Goal: Book appointment/travel/reservation

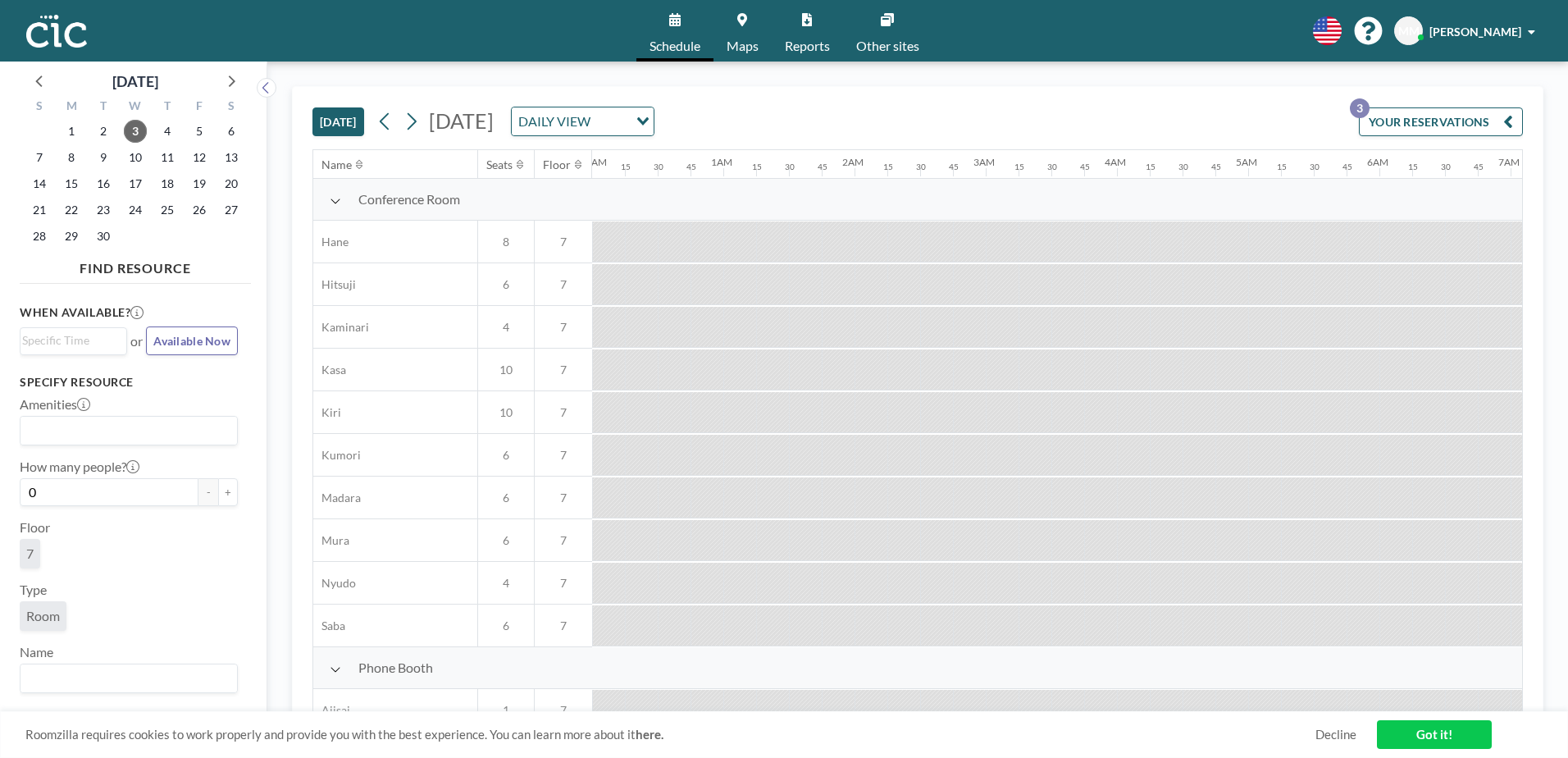
scroll to position [0, 2033]
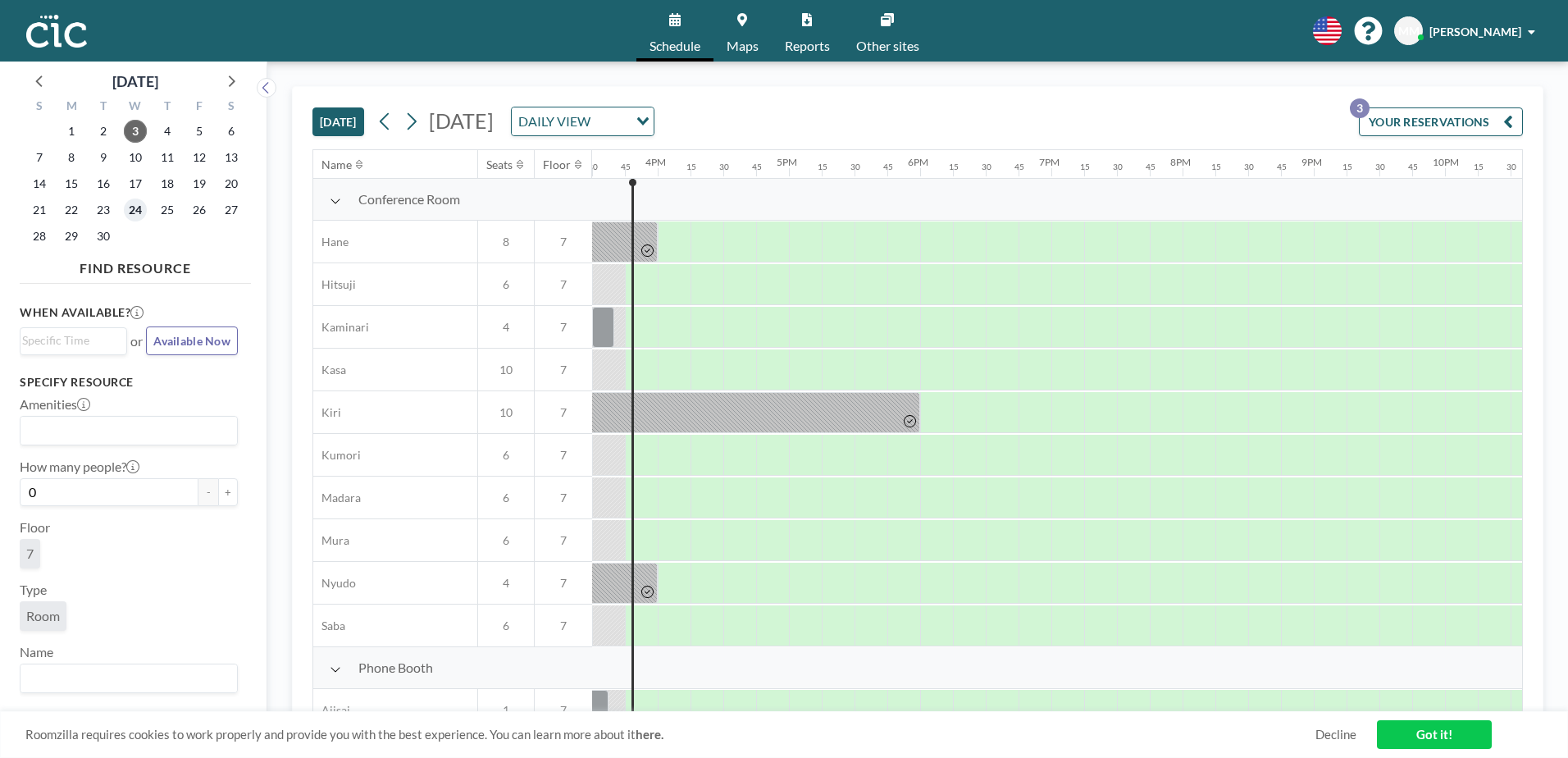
click at [131, 209] on span "24" at bounding box center [135, 210] width 23 height 23
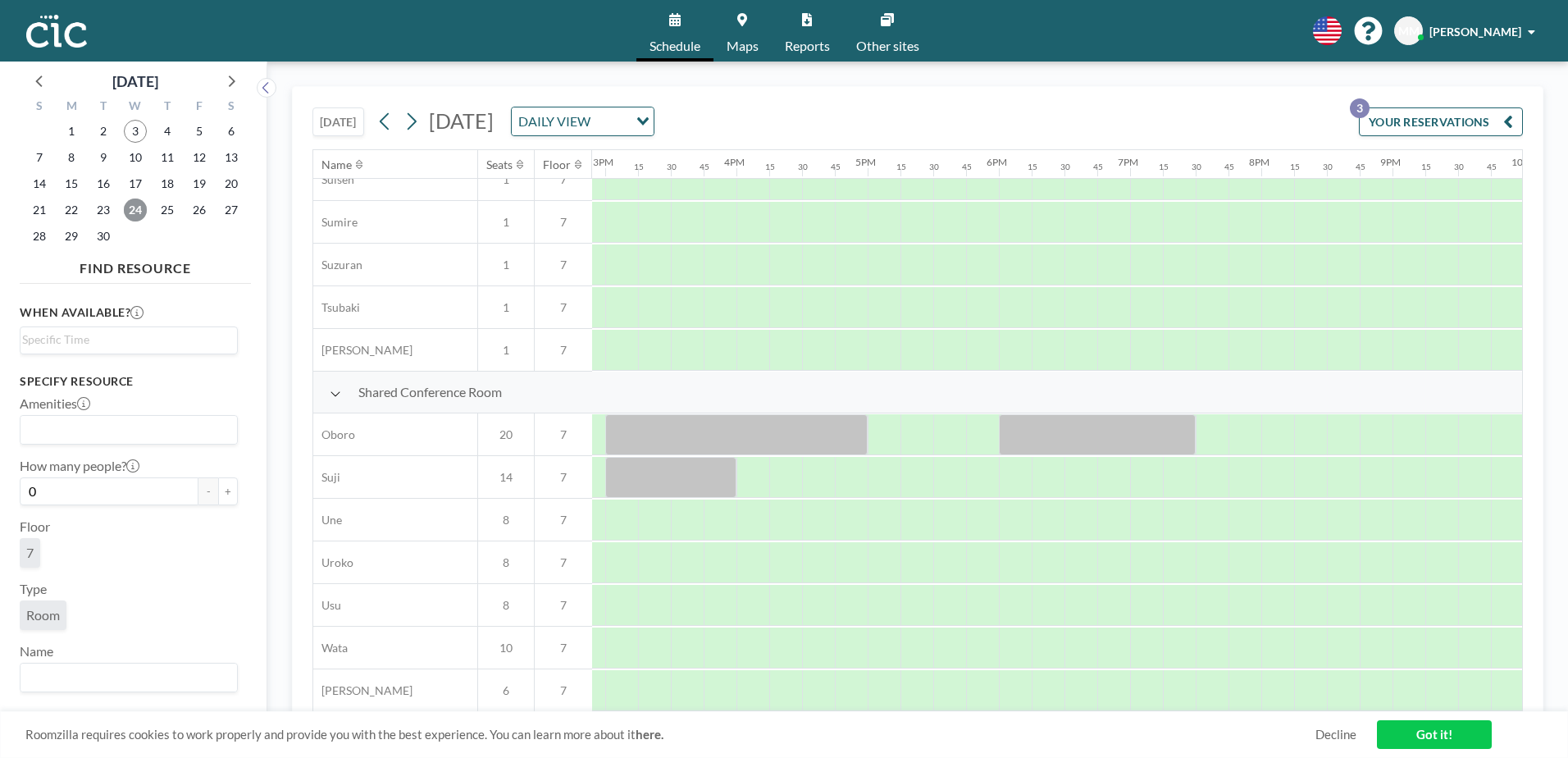
scroll to position [1009, 1999]
click at [233, 87] on icon at bounding box center [229, 80] width 21 height 21
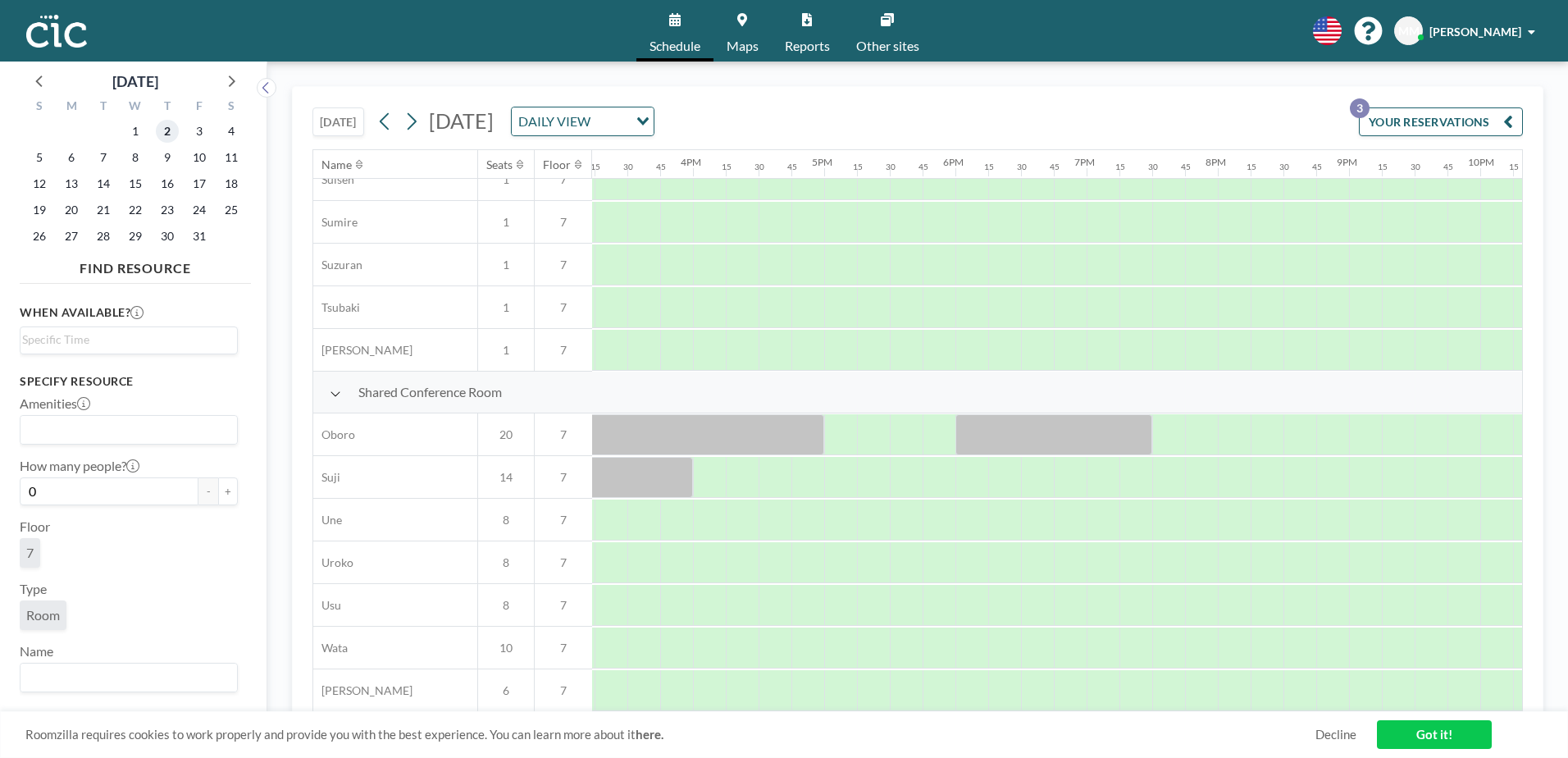
click at [166, 132] on span "2" at bounding box center [167, 130] width 23 height 23
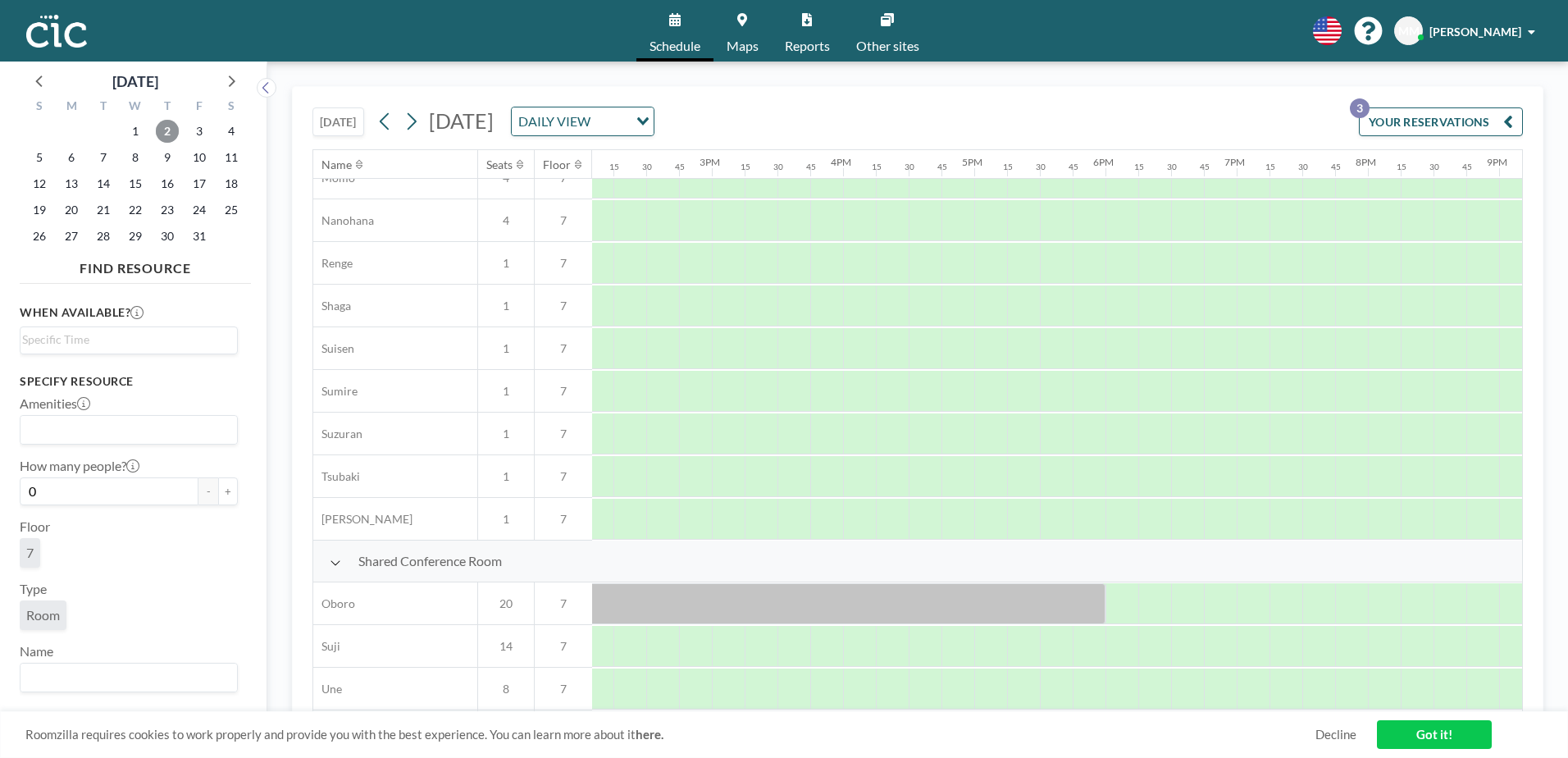
scroll to position [831, 1899]
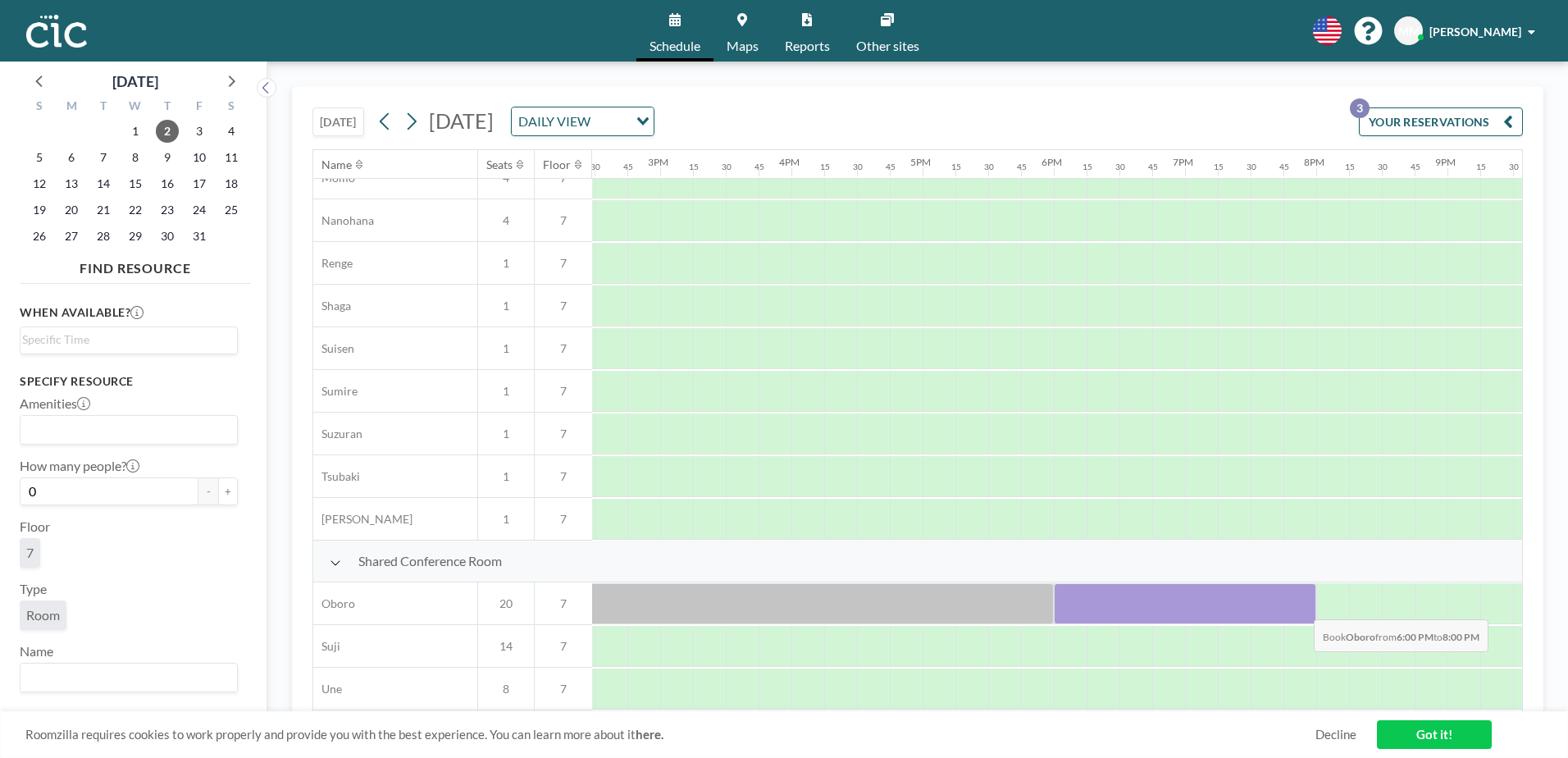
drag, startPoint x: 1054, startPoint y: 604, endPoint x: 1300, endPoint y: 607, distance: 246.0
click at [1300, 607] on div at bounding box center [1185, 603] width 262 height 41
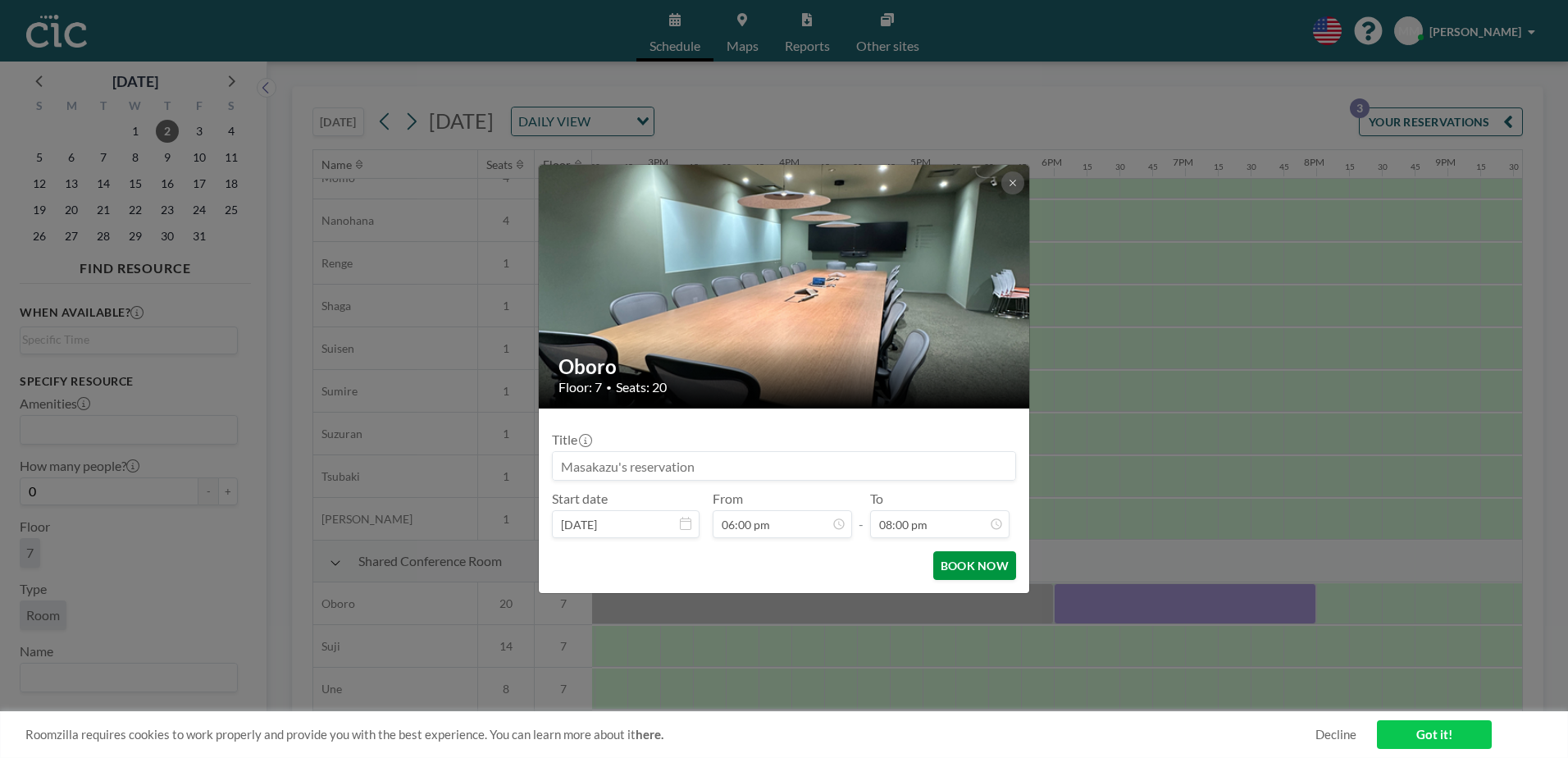
scroll to position [2337, 0]
click at [986, 569] on button "BOOK NOW" at bounding box center [974, 566] width 83 height 29
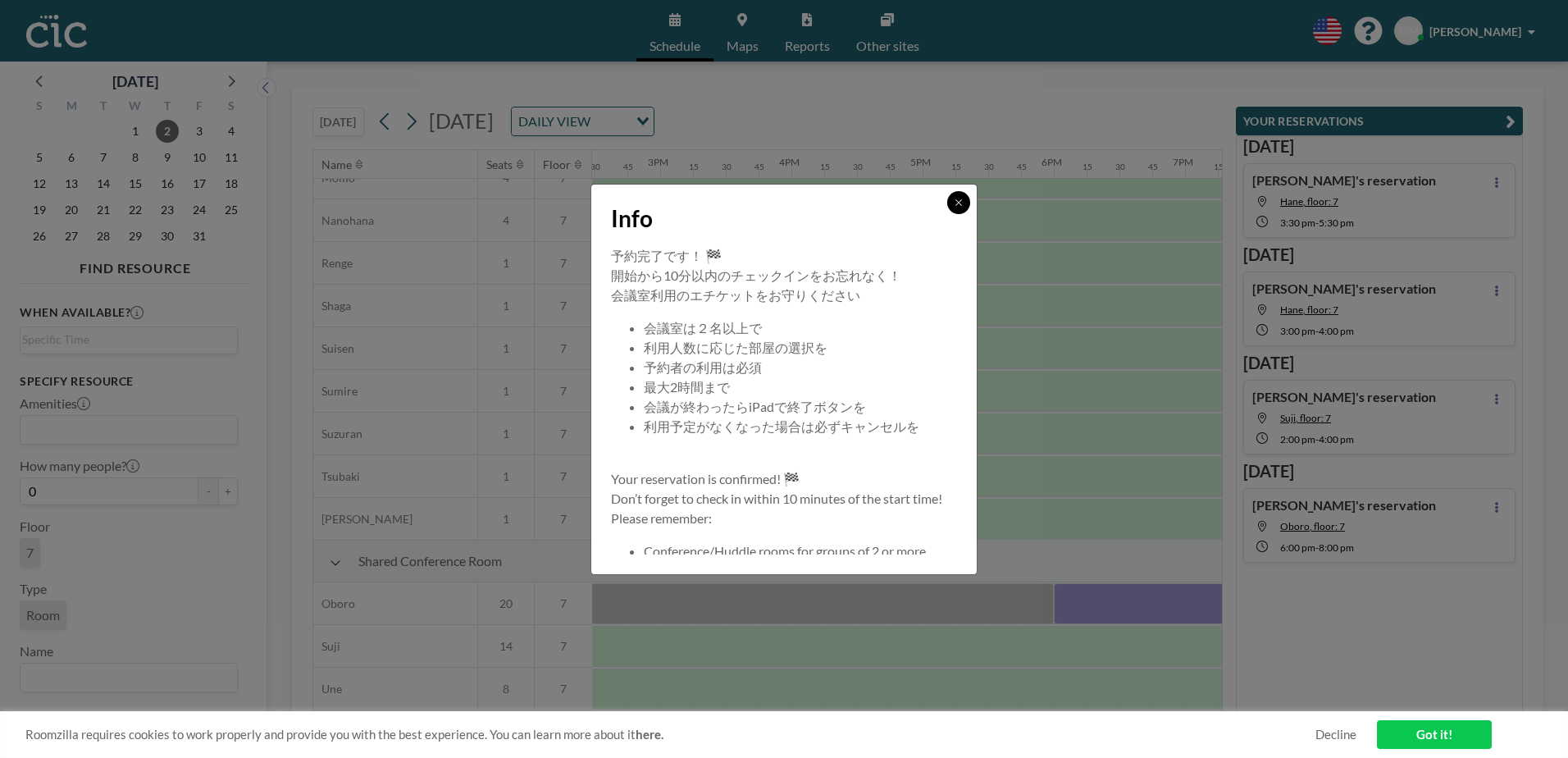
click at [961, 200] on icon at bounding box center [958, 202] width 5 height 5
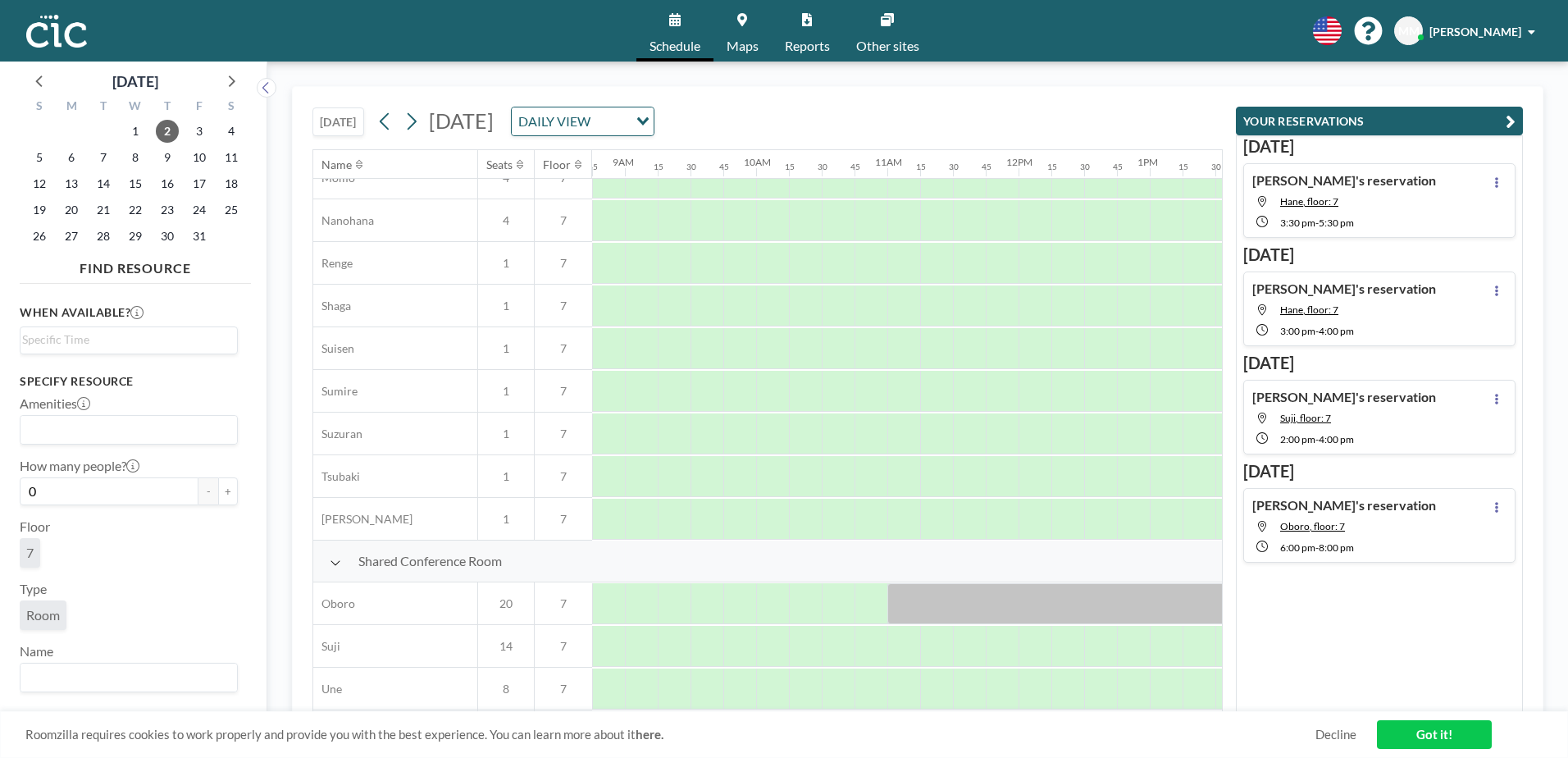
scroll to position [831, 1156]
drag, startPoint x: 770, startPoint y: 599, endPoint x: 858, endPoint y: 599, distance: 88.0
click at [858, 599] on div at bounding box center [814, 603] width 131 height 41
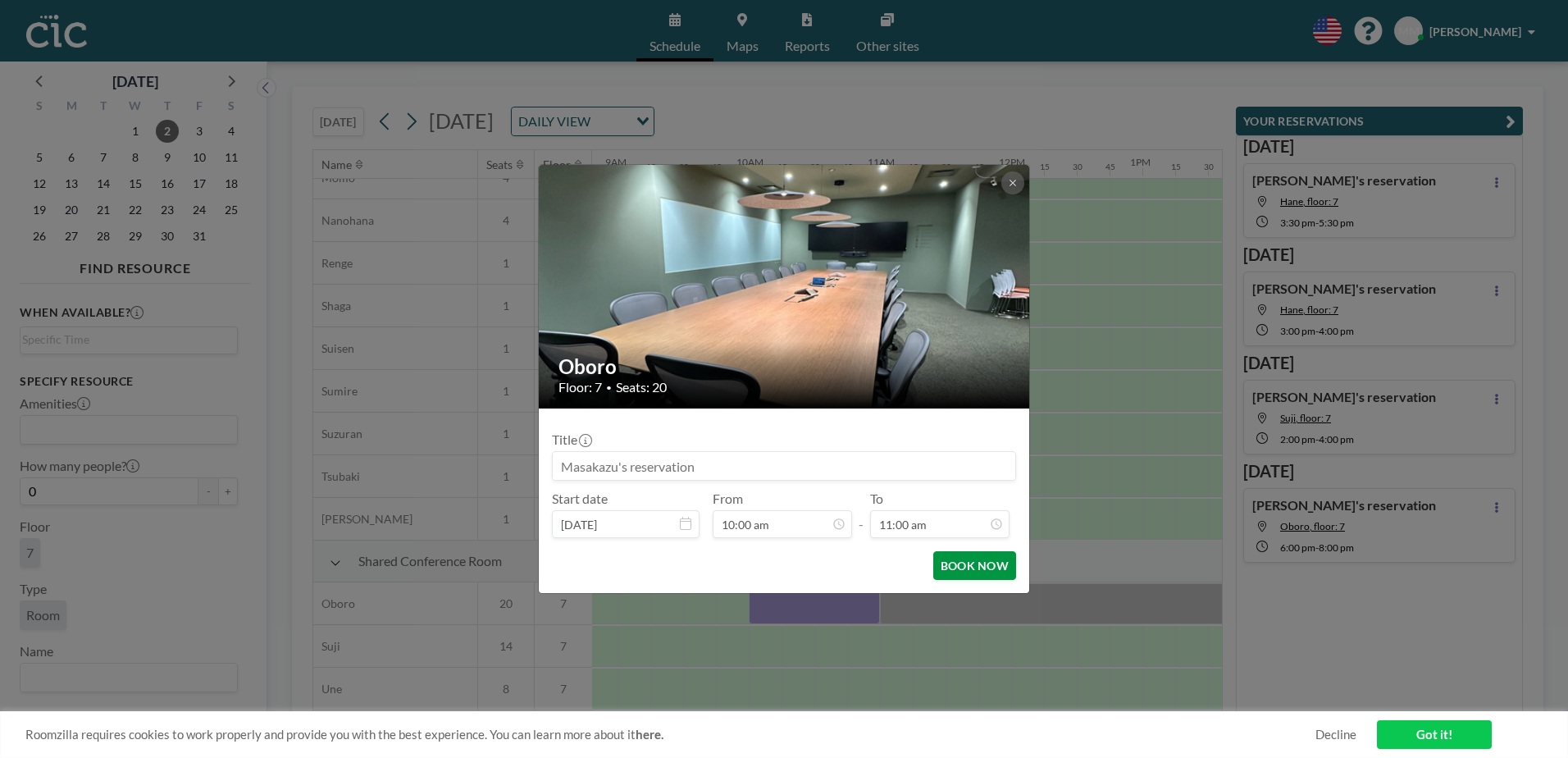
click at [958, 571] on button "BOOK NOW" at bounding box center [974, 566] width 83 height 29
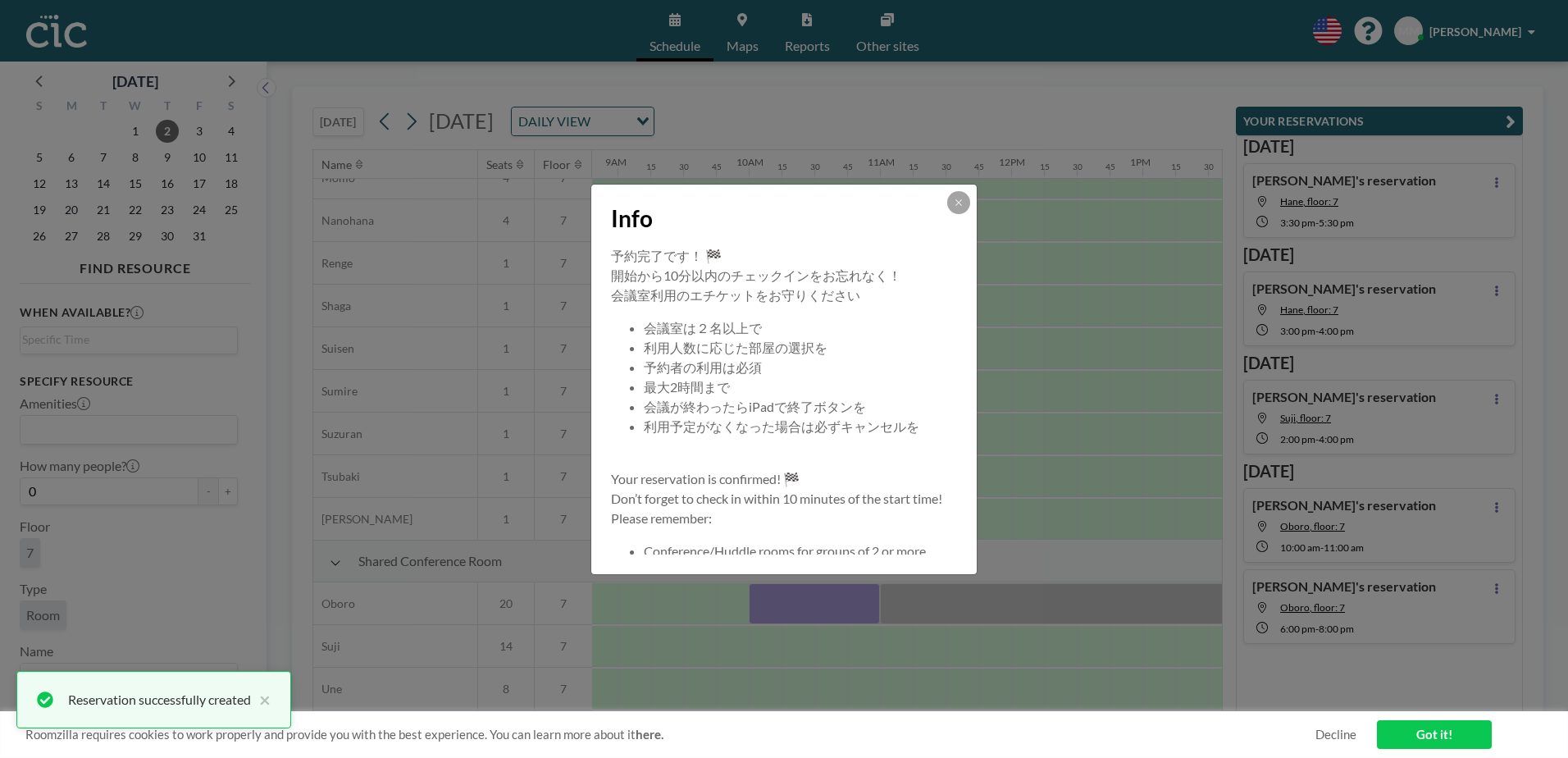
click at [960, 210] on button at bounding box center [958, 202] width 23 height 23
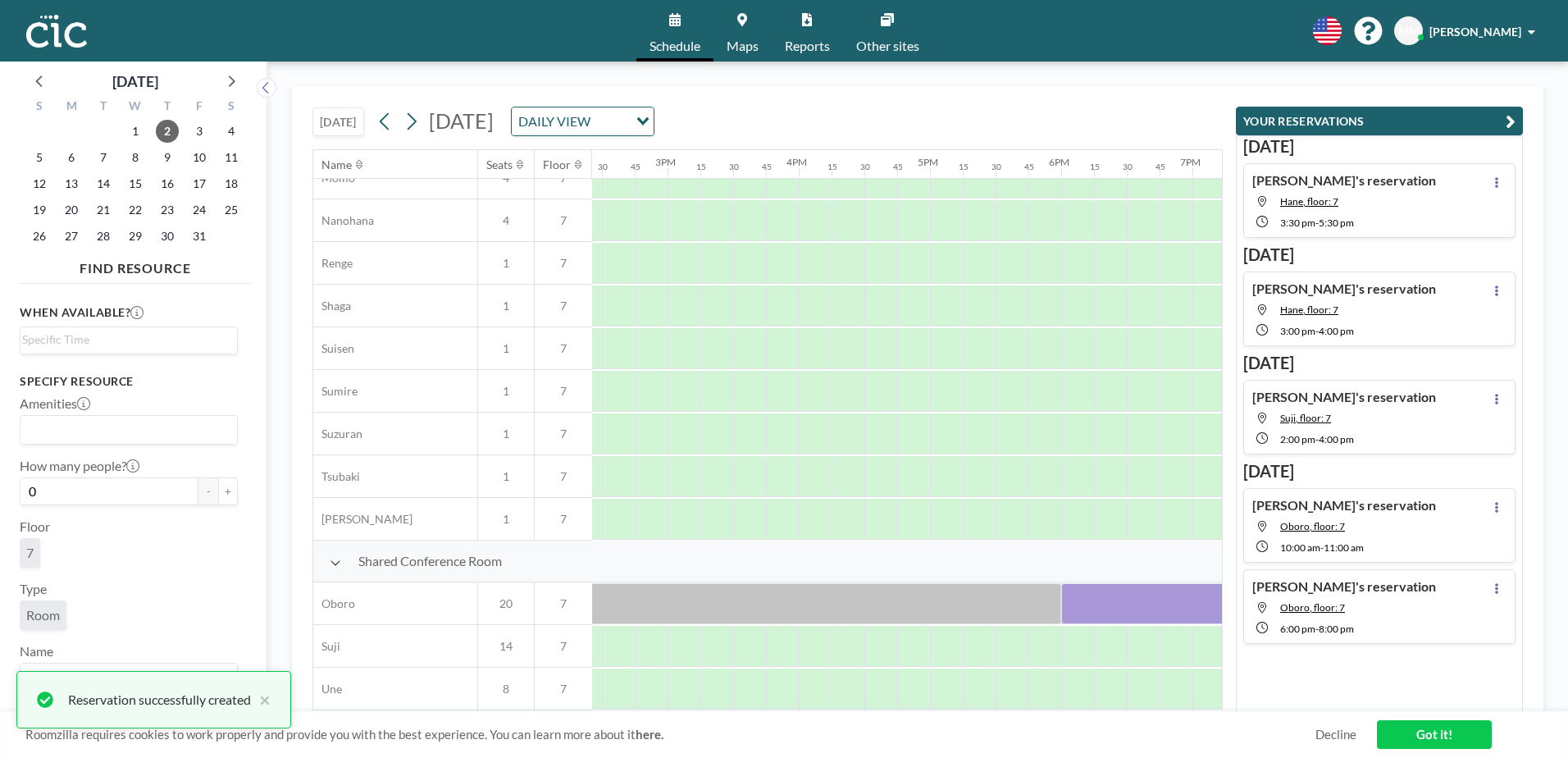
scroll to position [831, 2146]
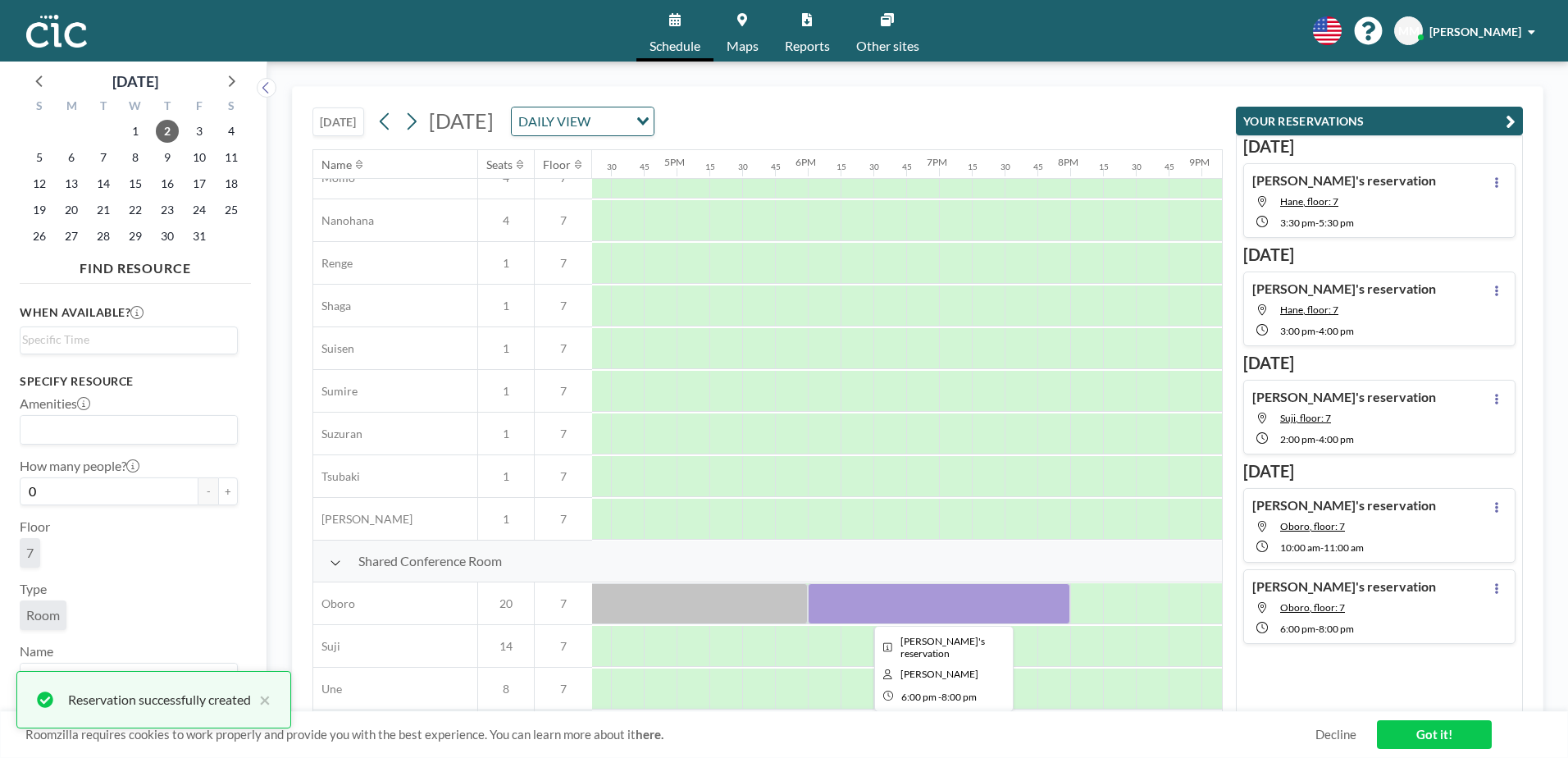
click at [975, 618] on div at bounding box center [939, 603] width 262 height 41
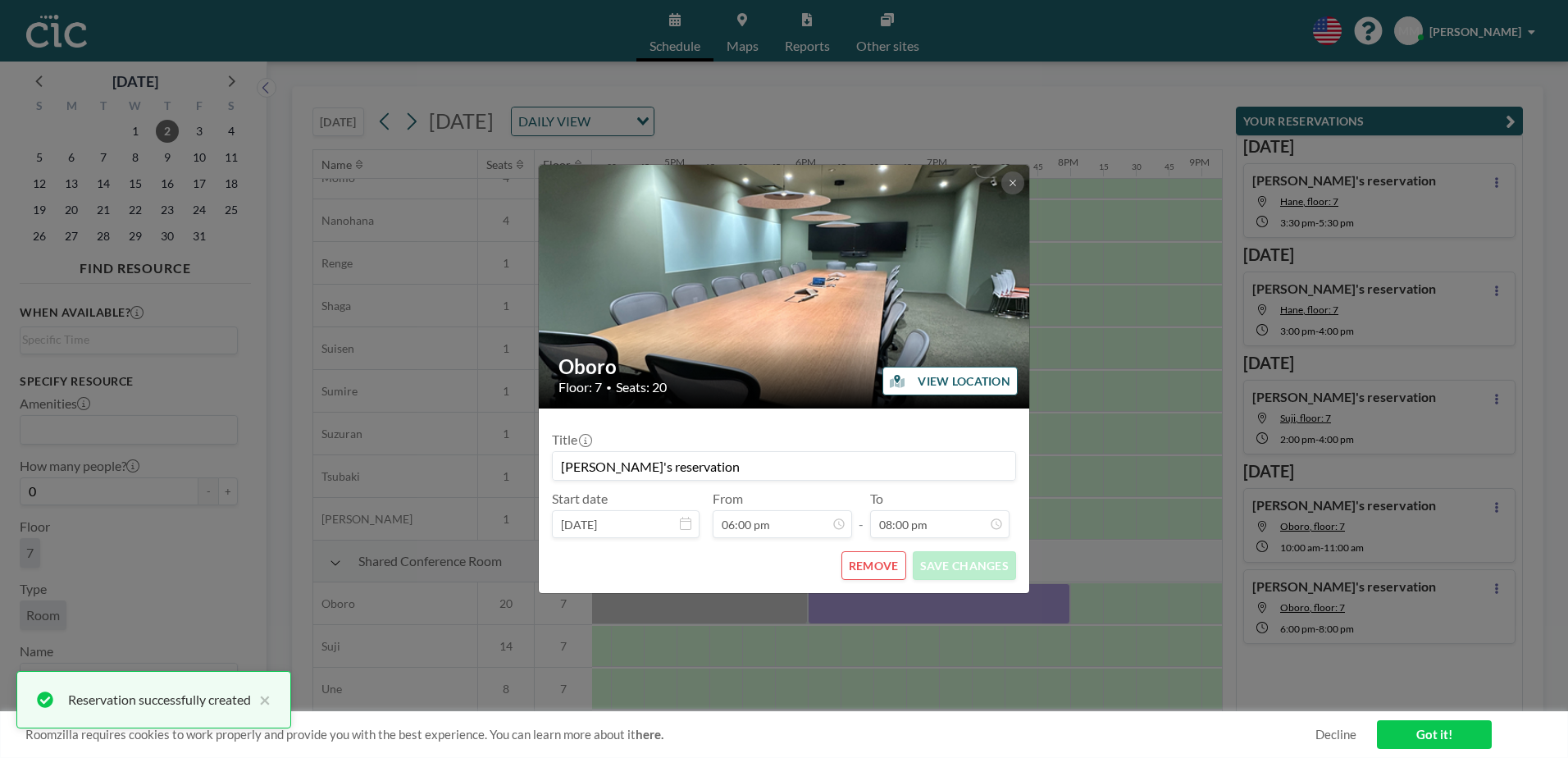
click at [878, 565] on button "REMOVE" at bounding box center [873, 566] width 65 height 29
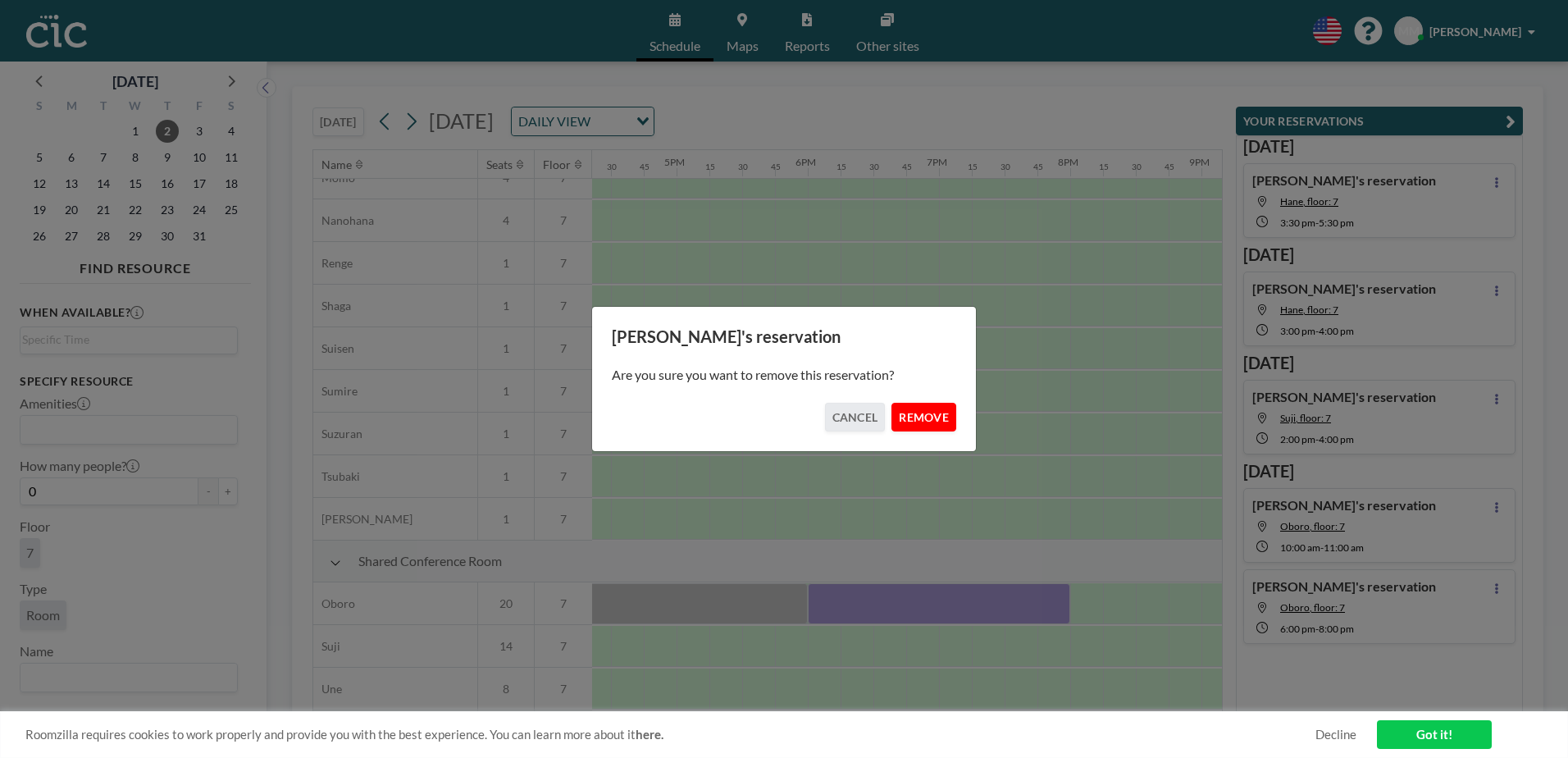
click at [932, 408] on button "REMOVE" at bounding box center [923, 417] width 65 height 29
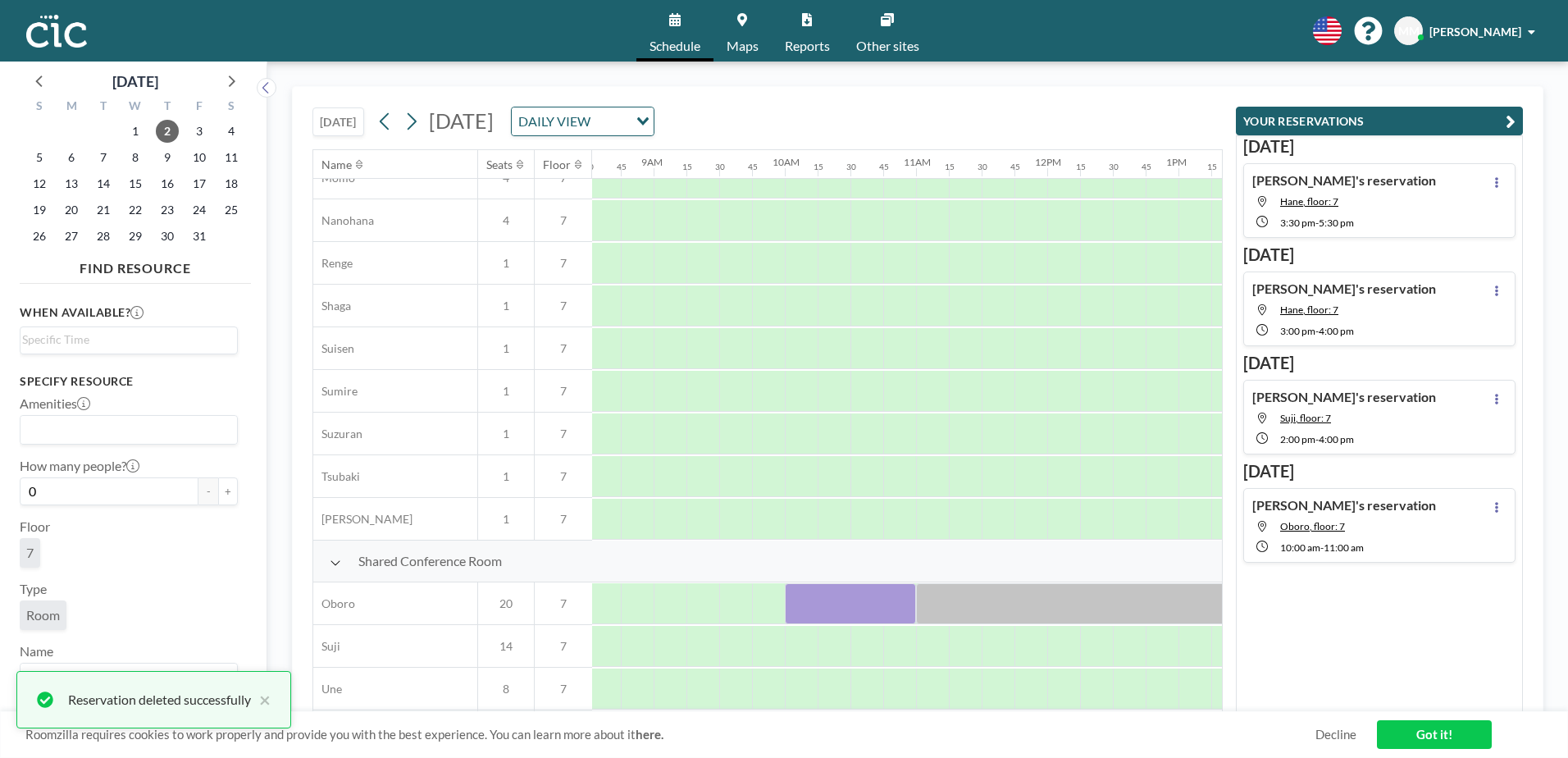
scroll to position [831, 1084]
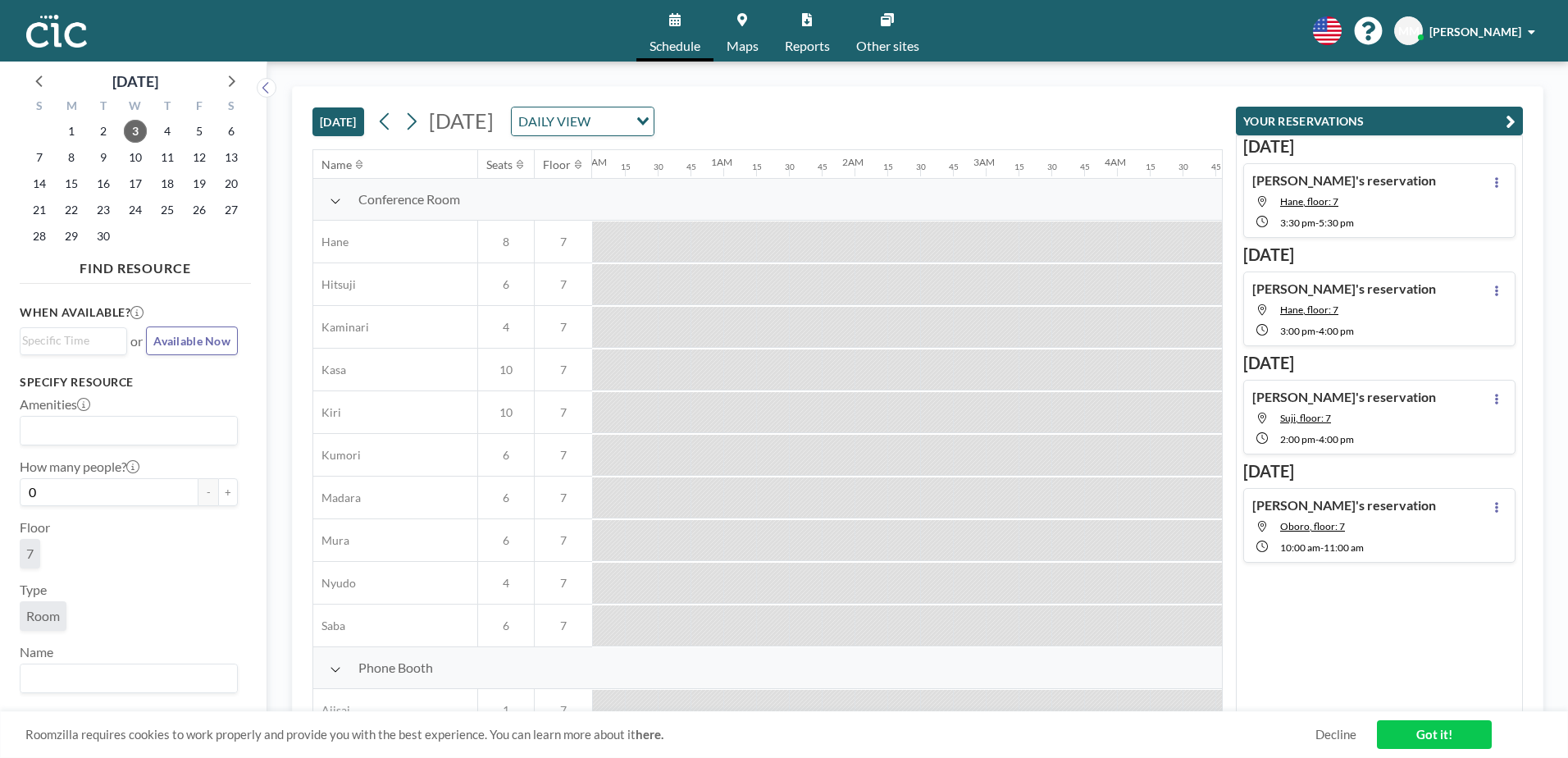
scroll to position [0, 2033]
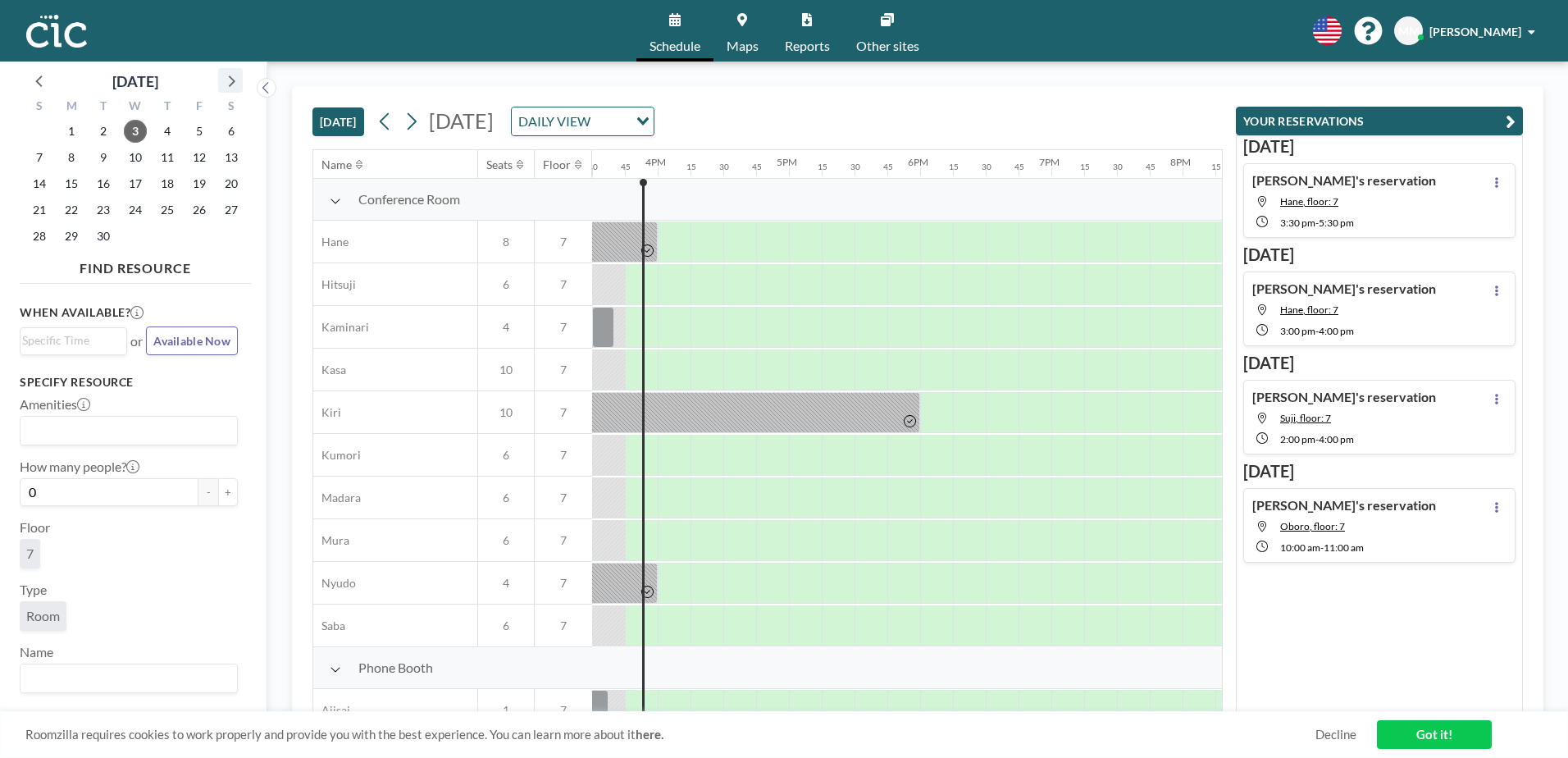
click at [227, 85] on icon at bounding box center [229, 80] width 21 height 21
click at [160, 134] on span "2" at bounding box center [167, 130] width 23 height 23
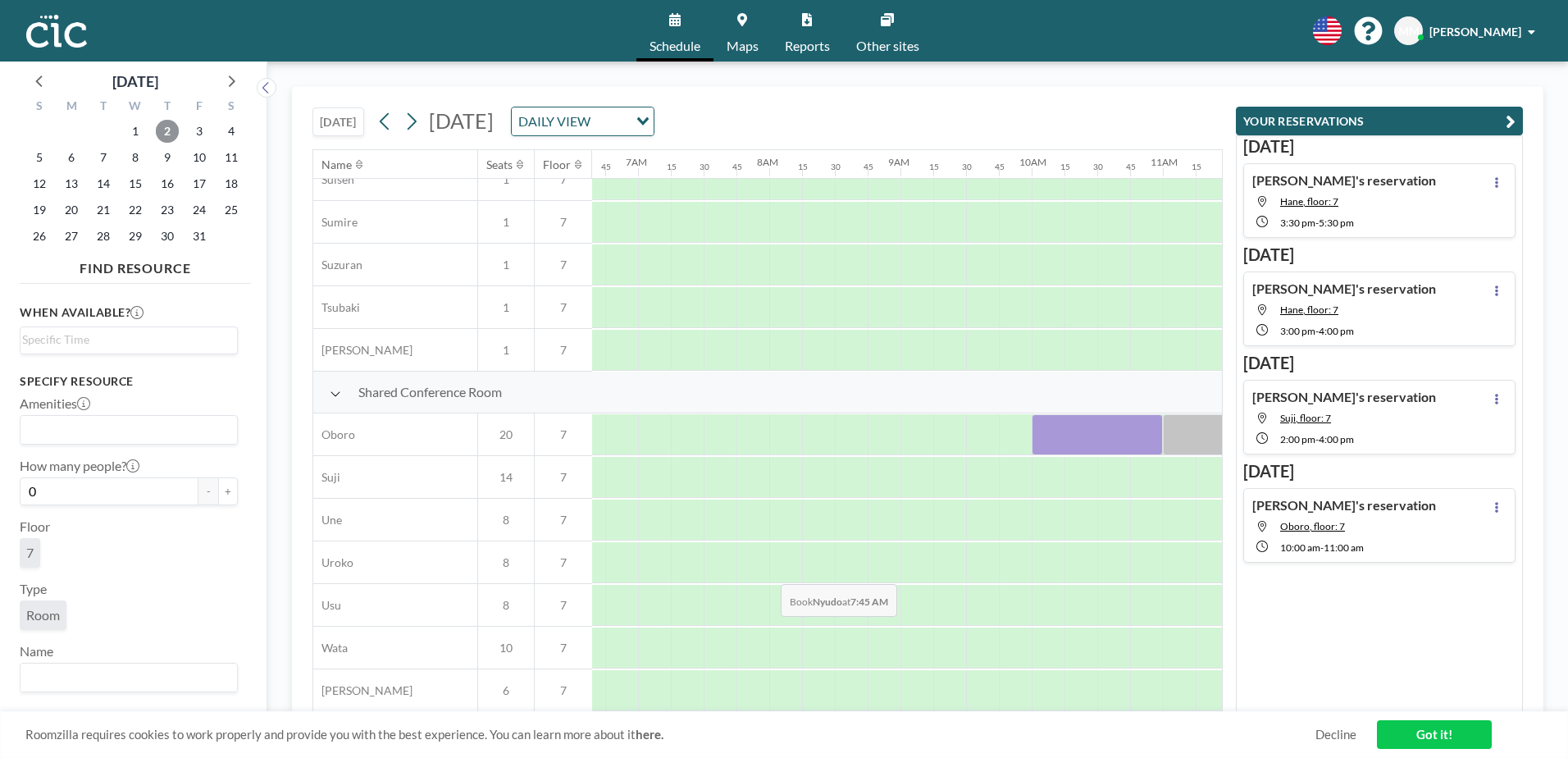
scroll to position [1009, 872]
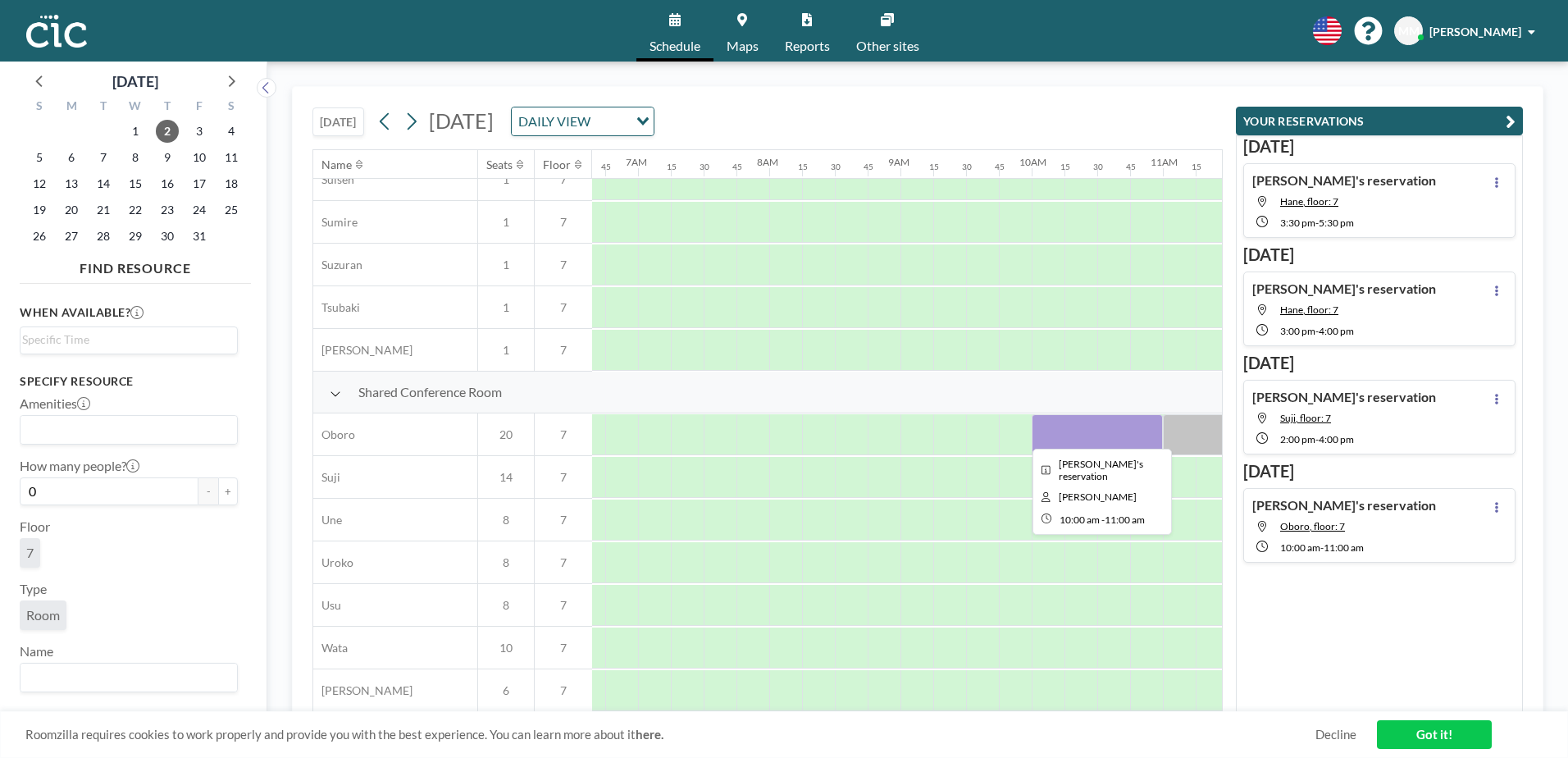
click at [1074, 426] on div at bounding box center [1097, 435] width 131 height 41
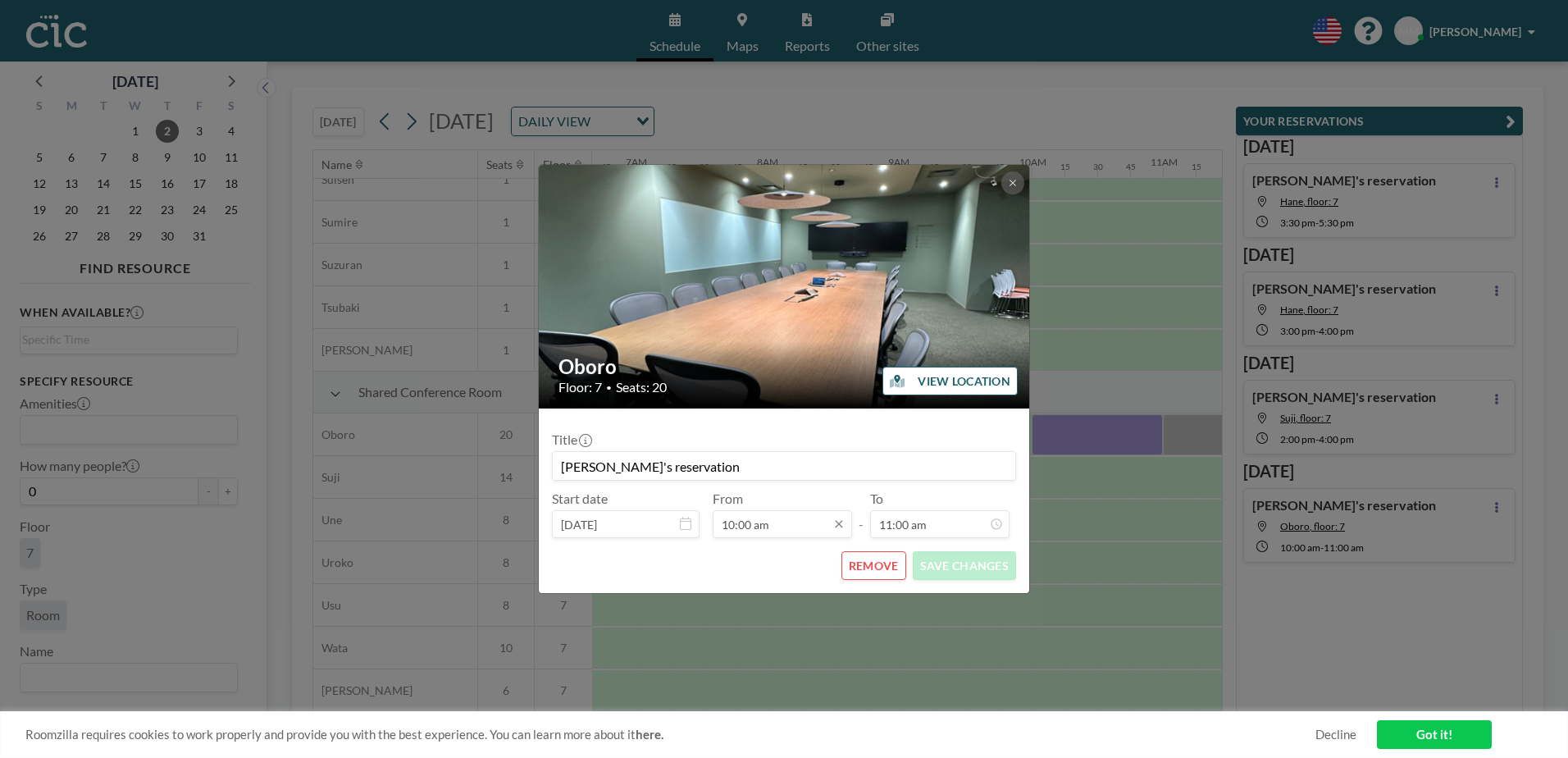
scroll to position [0, 0]
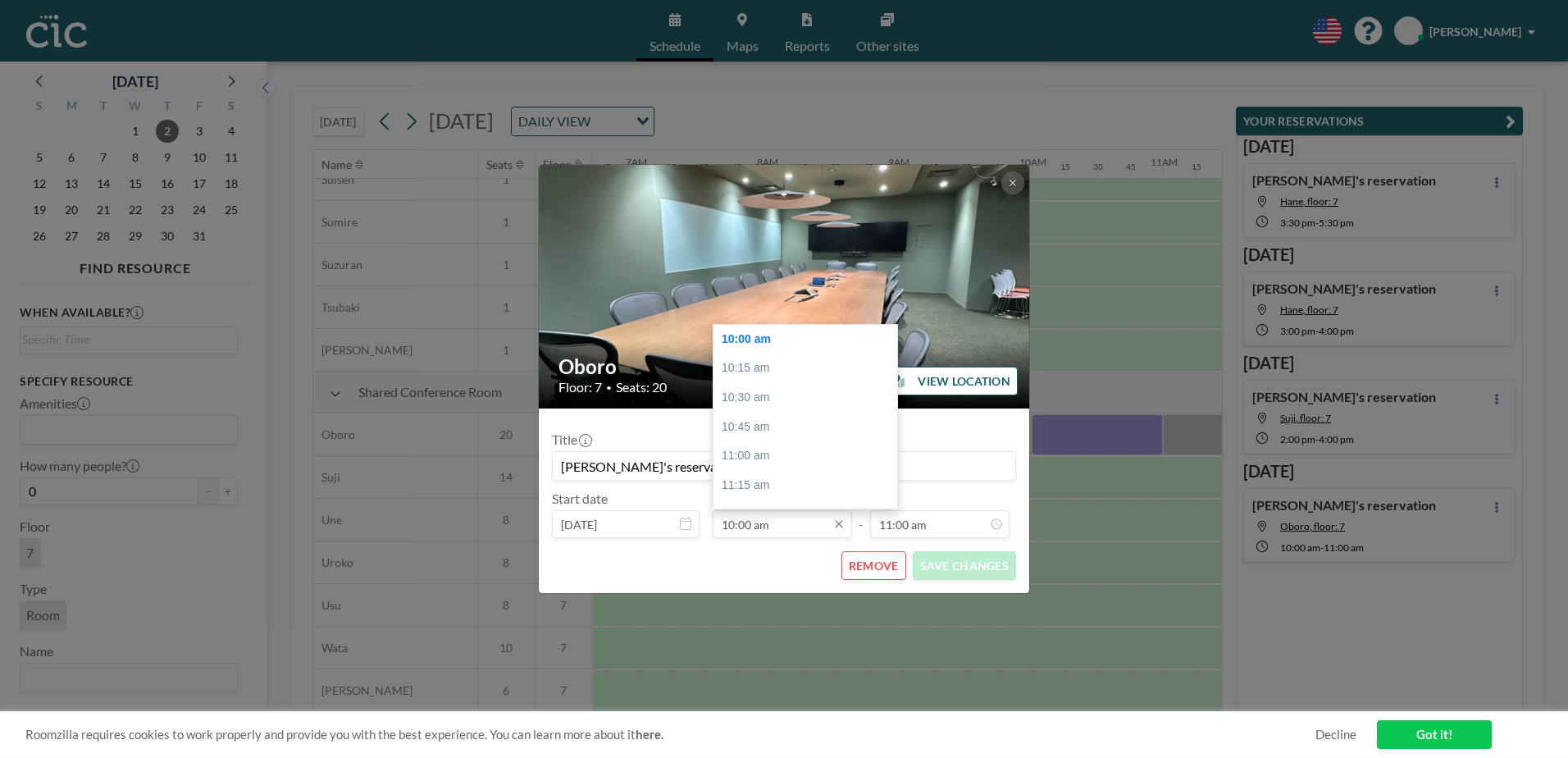
click at [796, 532] on input "10:00 am" at bounding box center [782, 524] width 139 height 28
click at [777, 363] on div "09:30 am" at bounding box center [809, 364] width 192 height 29
type input "09:30 am"
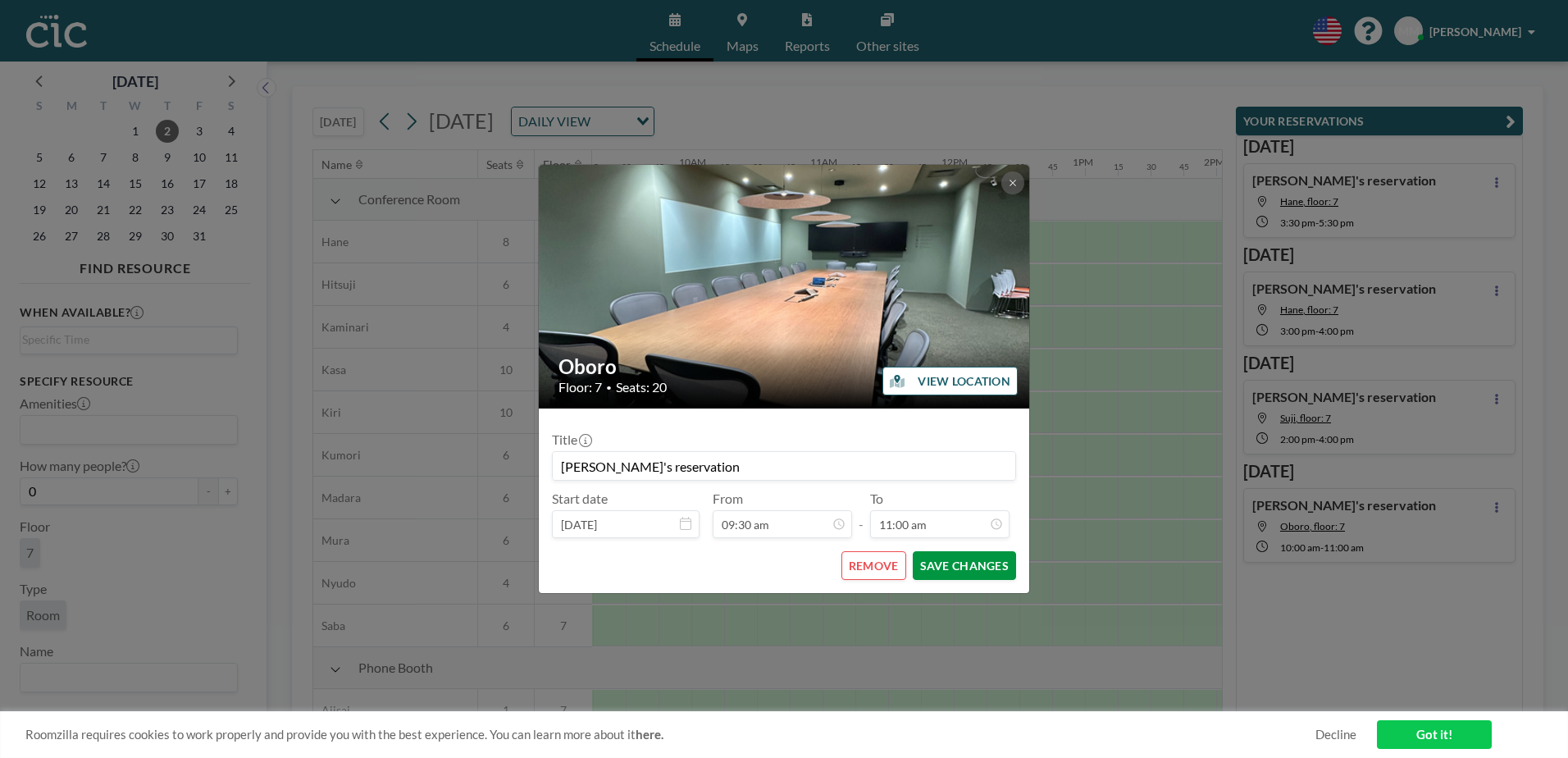
scroll to position [0, 1214]
click at [960, 559] on button "SAVE CHANGES" at bounding box center [963, 566] width 103 height 29
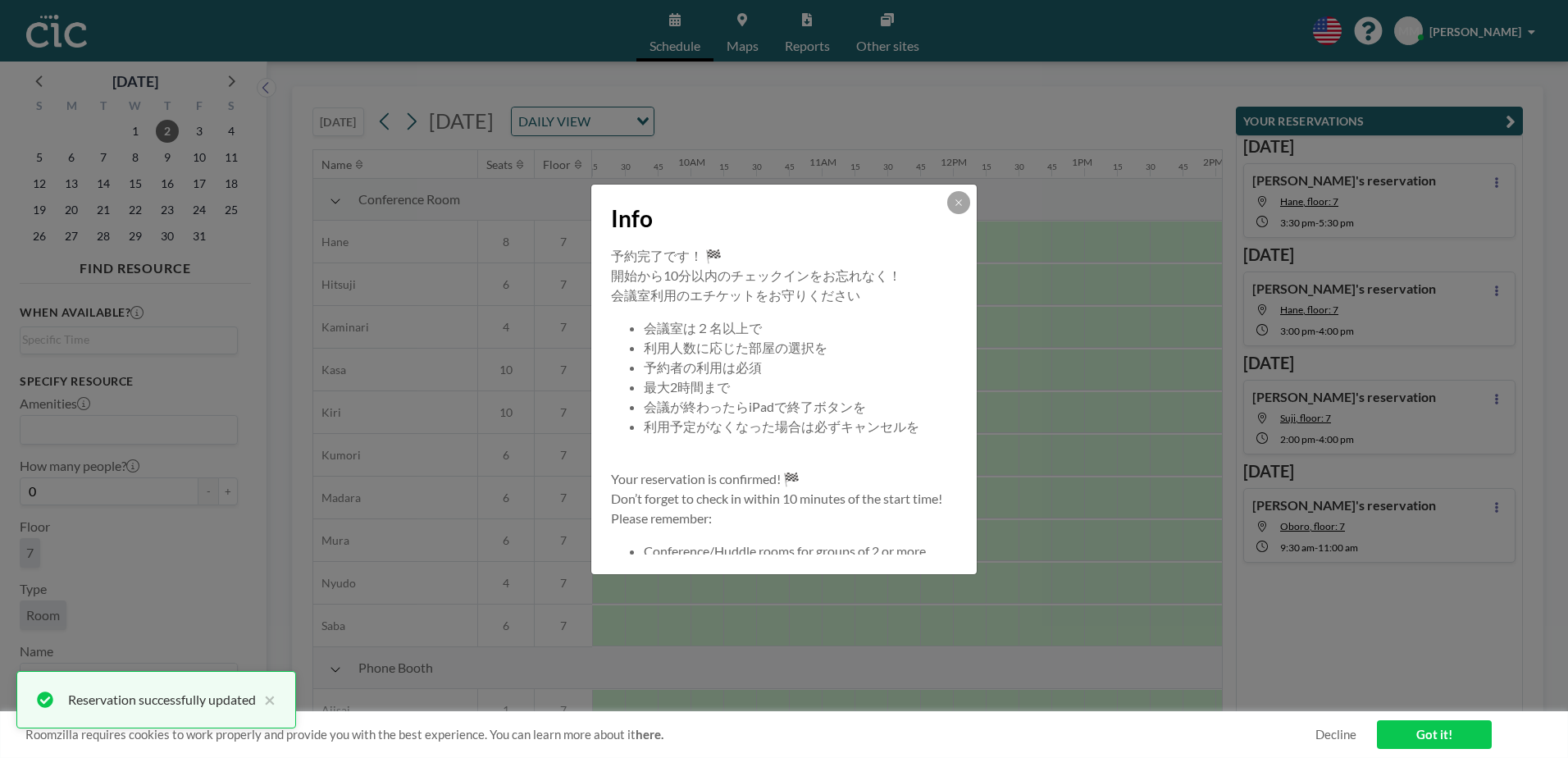
click at [970, 208] on div "Info" at bounding box center [783, 216] width 385 height 62
click at [952, 202] on button at bounding box center [958, 202] width 23 height 23
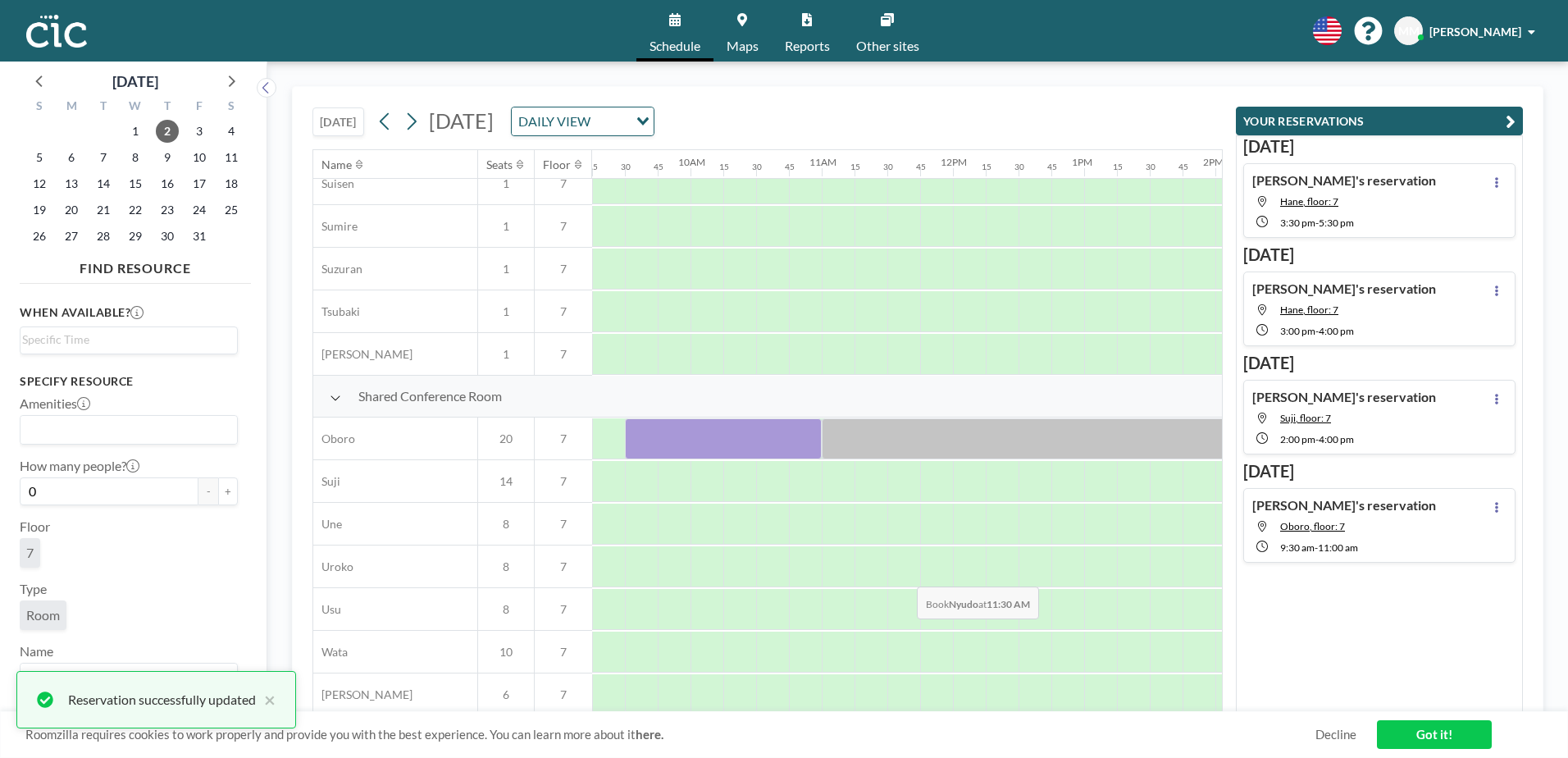
scroll to position [1009, 1214]
